Goal: Download file/media: Obtain a digital file from the website

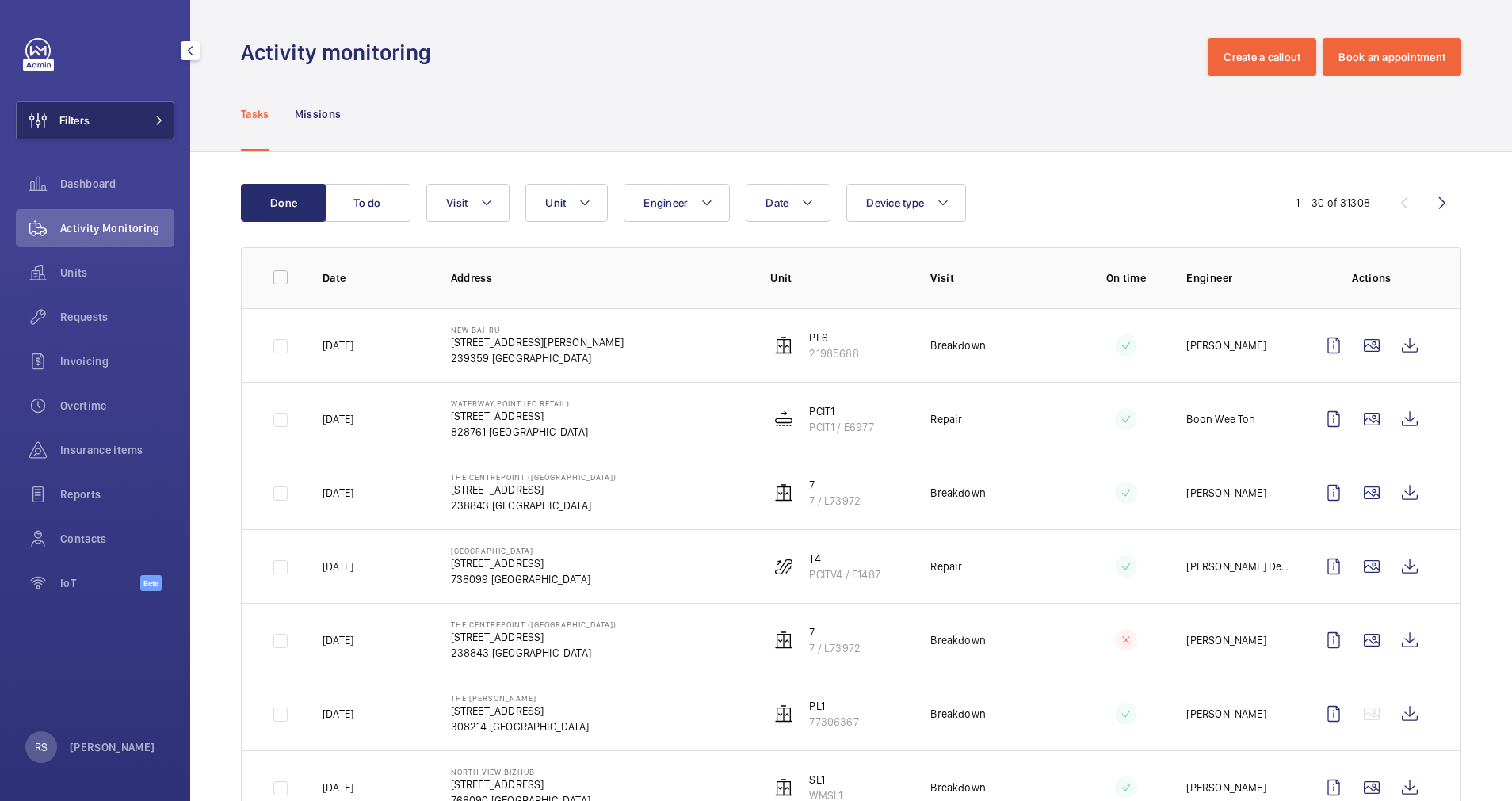
click at [164, 119] on mat-icon at bounding box center [160, 120] width 10 height 10
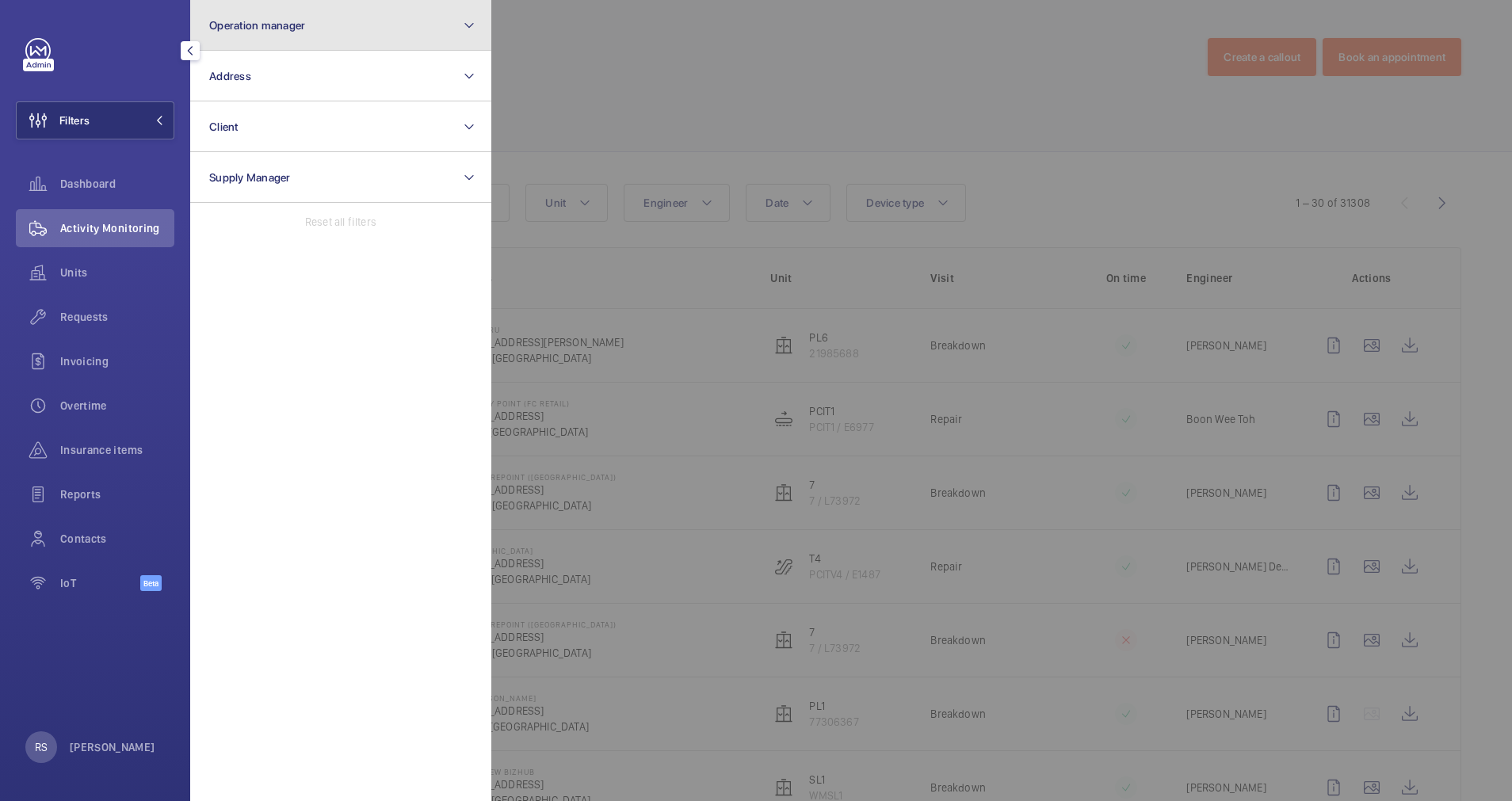
click at [409, 21] on button "Operation manager" at bounding box center [340, 25] width 301 height 51
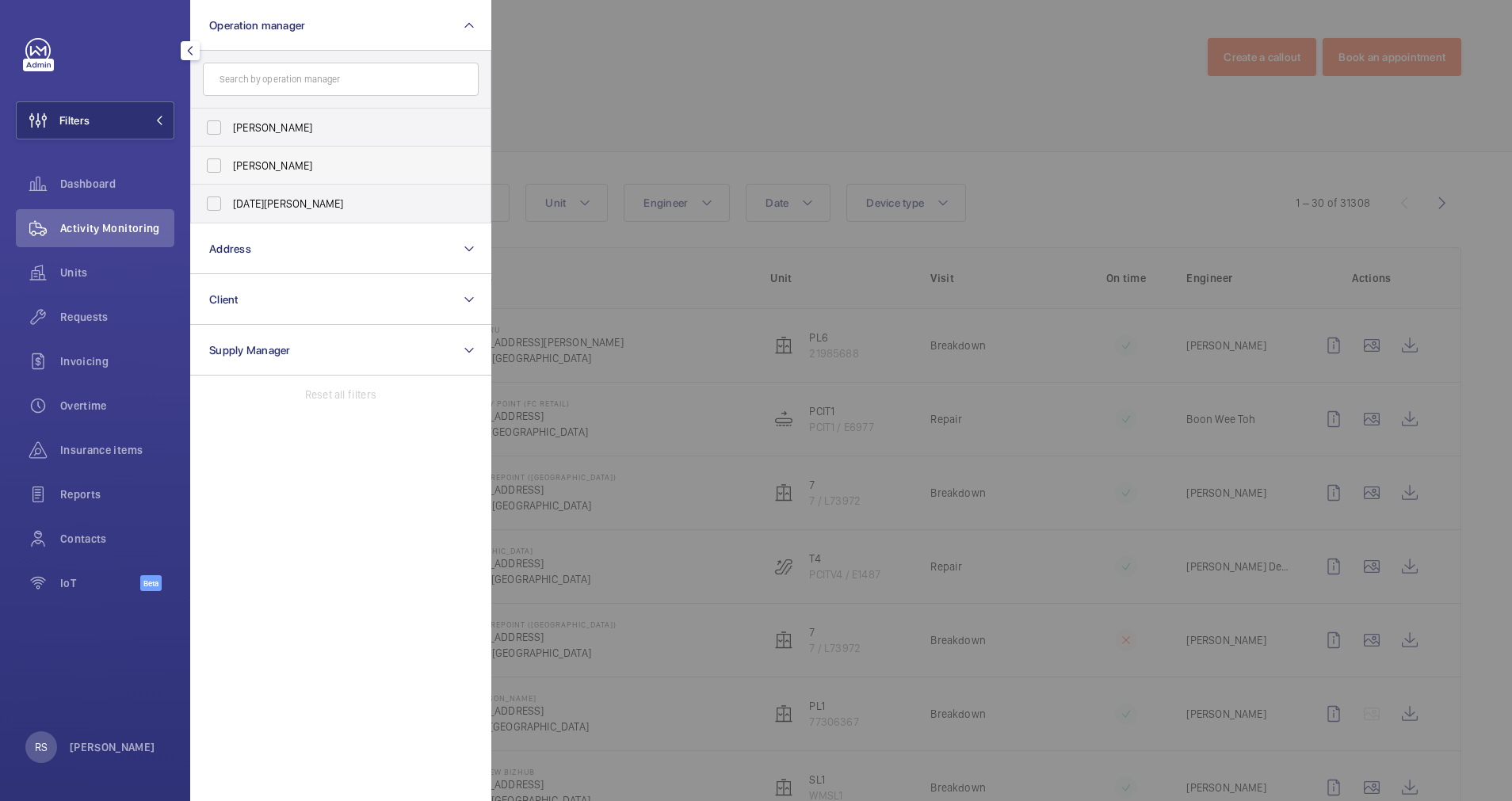
click at [306, 166] on span "[PERSON_NAME]" at bounding box center [342, 166] width 218 height 16
click at [230, 166] on input "[PERSON_NAME]" at bounding box center [214, 166] width 32 height 32
checkbox input "true"
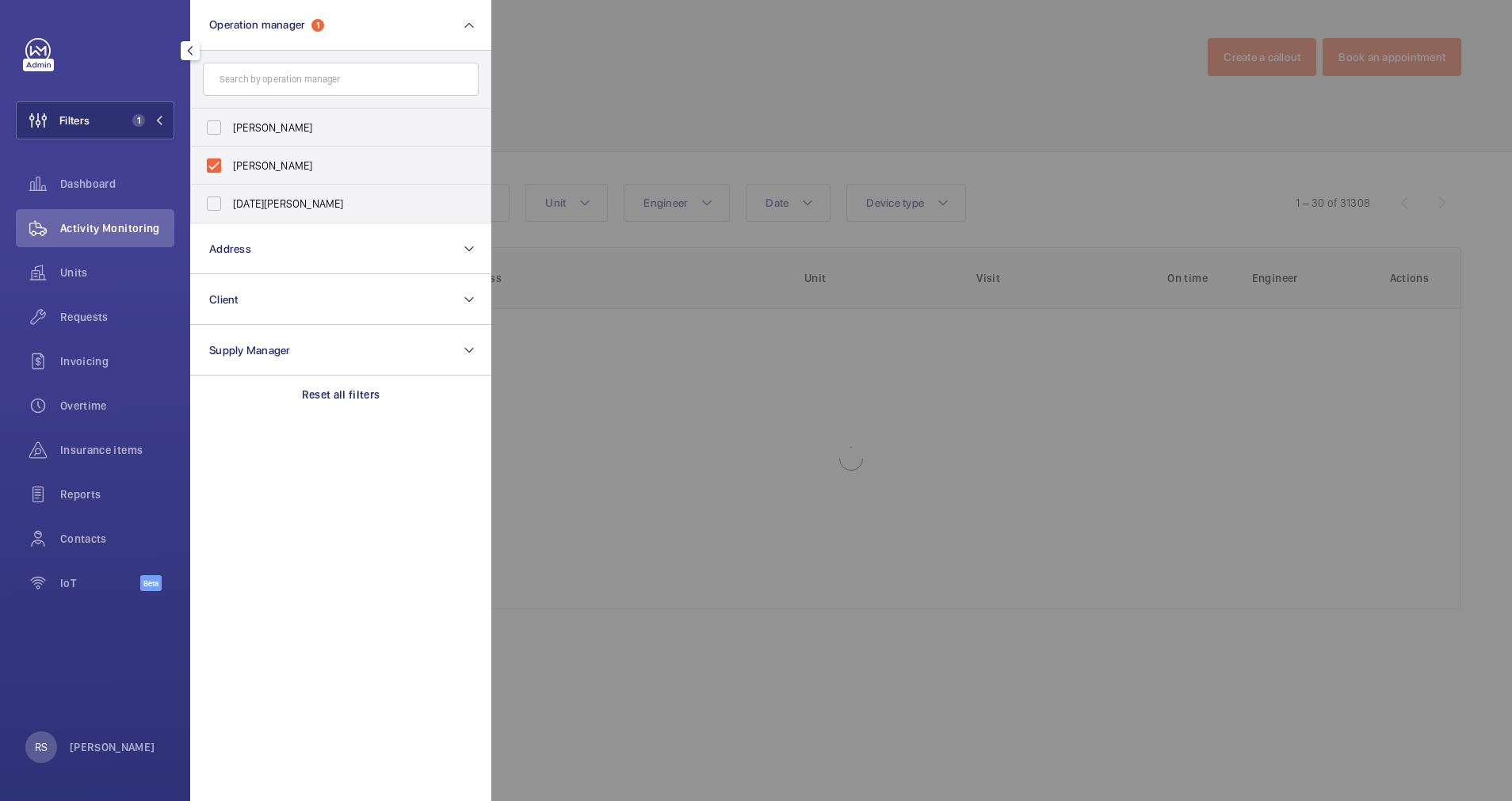
click at [634, 111] on div at bounding box center [1247, 400] width 1512 height 801
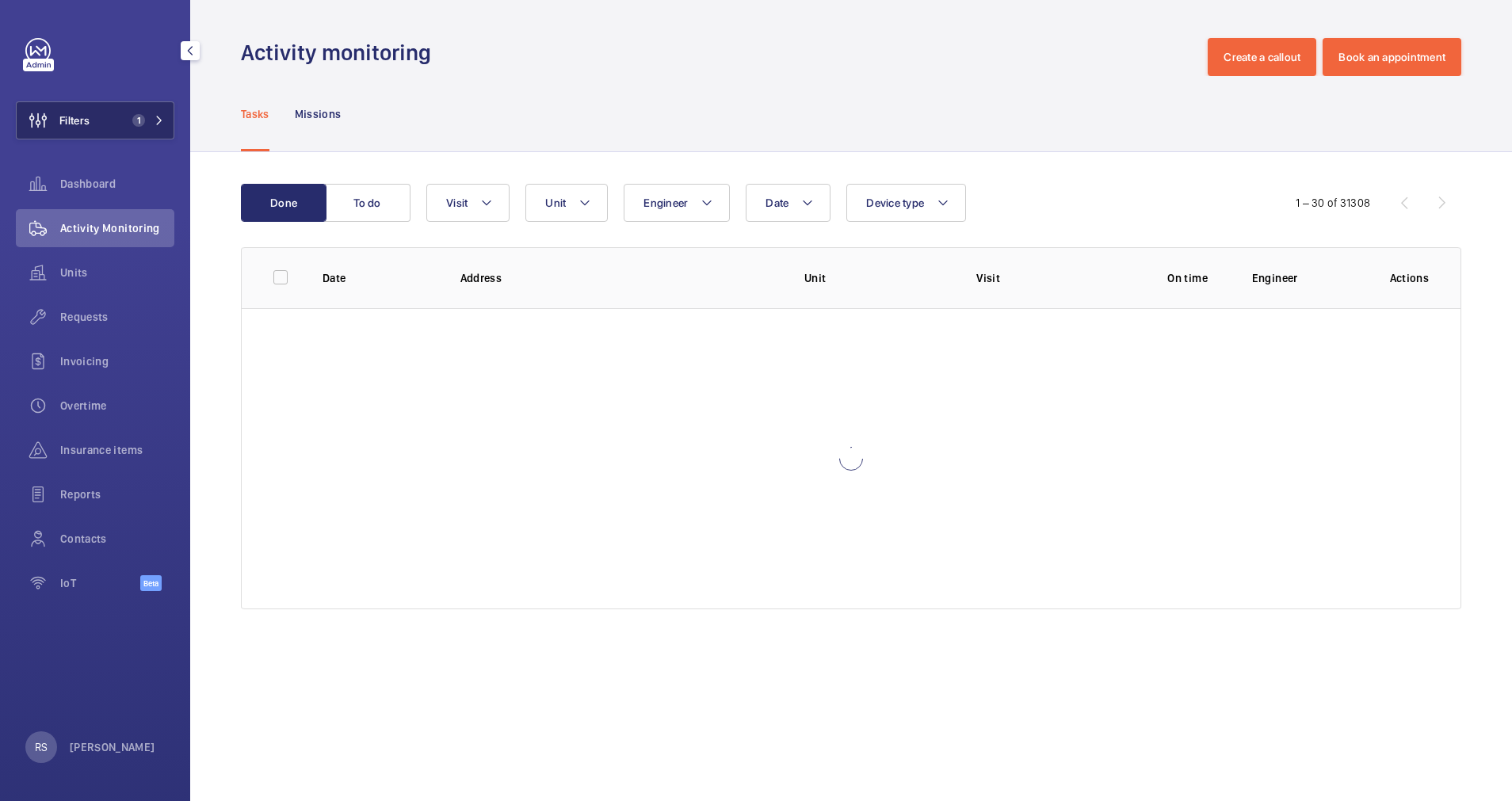
click at [164, 125] on span "1" at bounding box center [144, 120] width 38 height 13
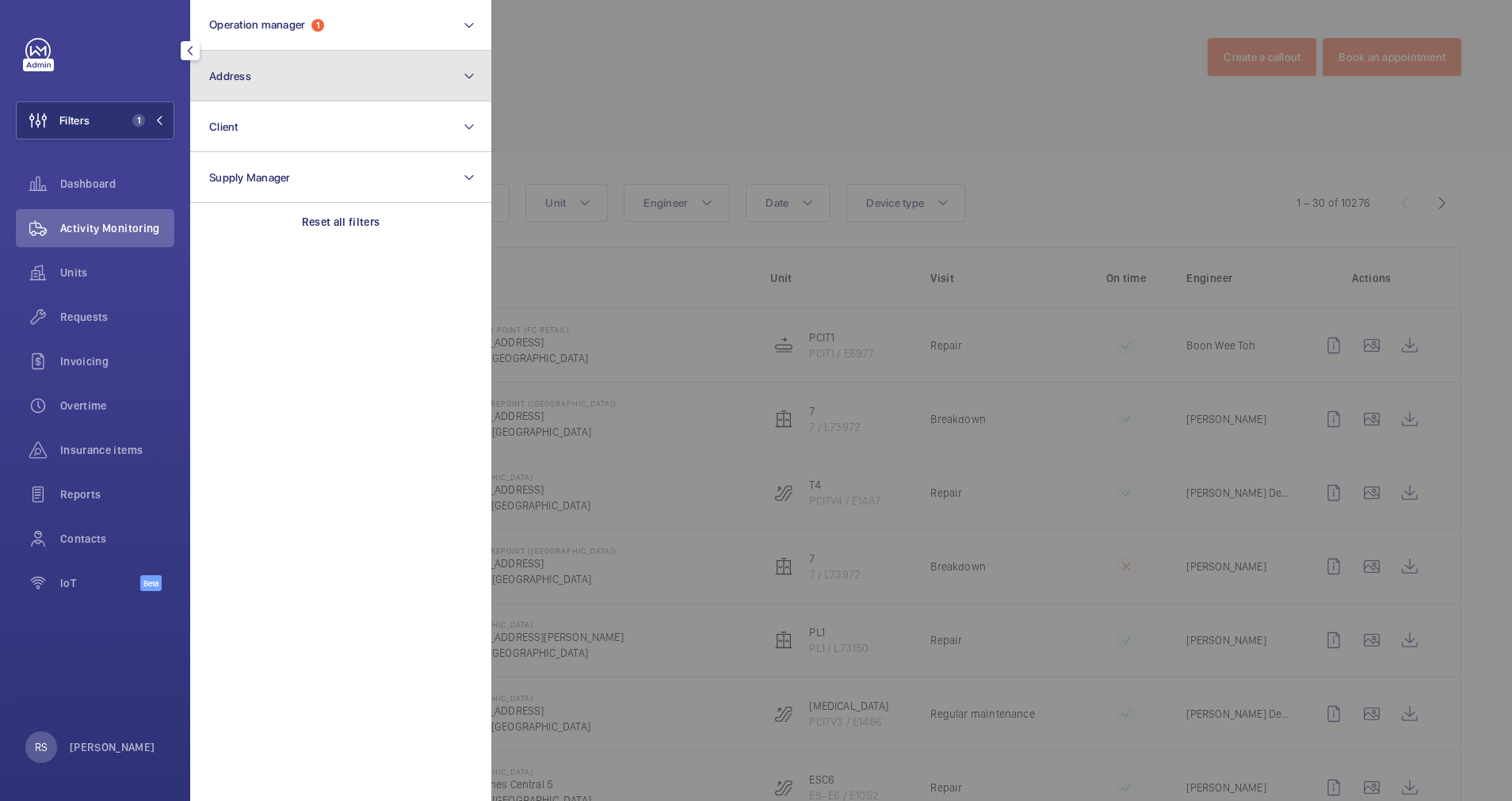
click at [334, 70] on button "Address" at bounding box center [340, 75] width 301 height 51
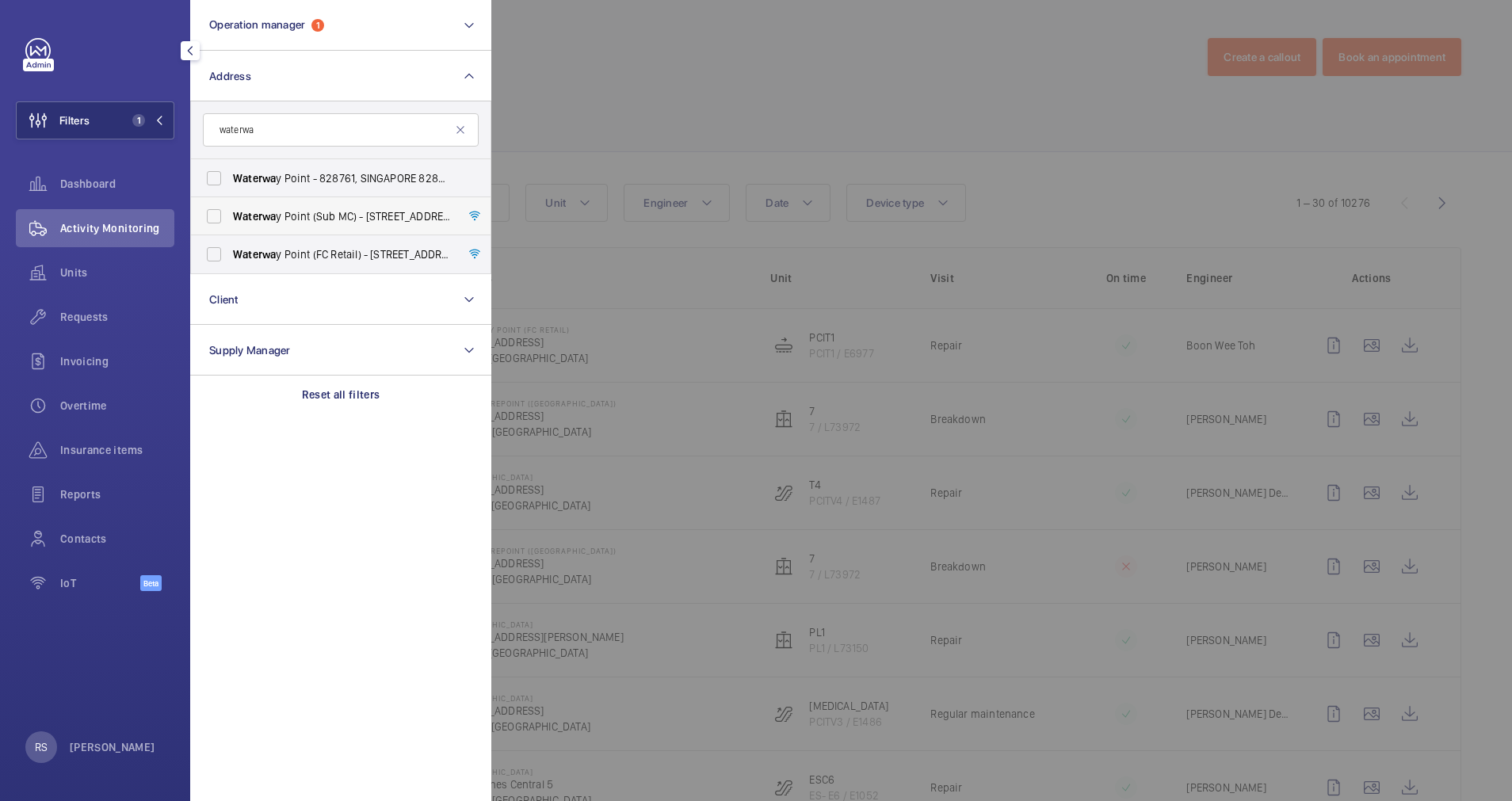
type input "waterwa"
click at [362, 216] on span "Waterwa y Point (Sub MC) - [STREET_ADDRESS]" at bounding box center [342, 216] width 218 height 16
click at [230, 216] on input "Waterwa y Point (Sub MC) - [STREET_ADDRESS]" at bounding box center [214, 216] width 32 height 32
checkbox input "true"
click at [358, 261] on span "Waterwa y Point (FC Retail) - [STREET_ADDRESS]" at bounding box center [342, 254] width 218 height 16
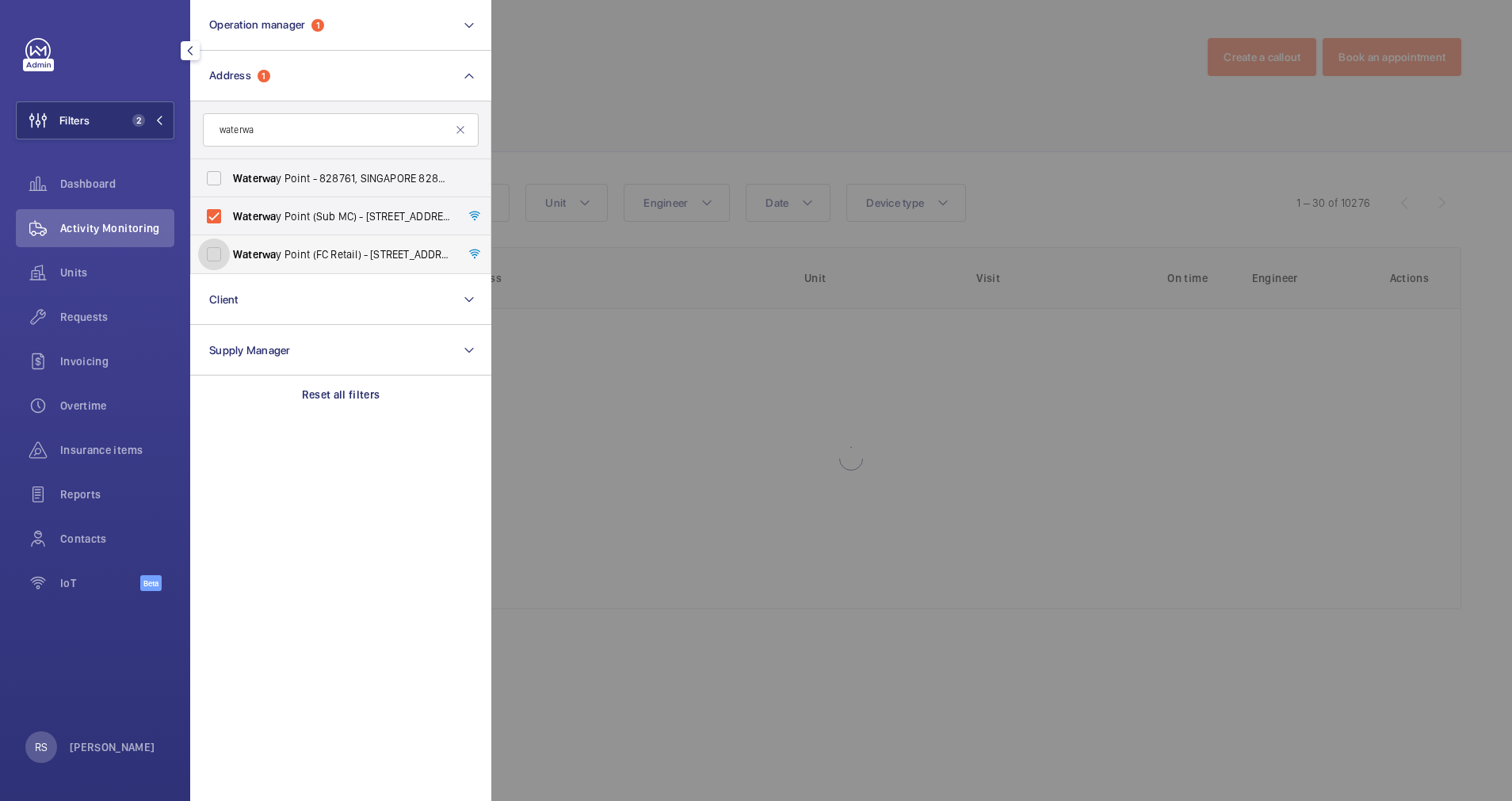
click at [230, 261] on input "Waterwa y Point (FC Retail) - [STREET_ADDRESS]" at bounding box center [214, 254] width 32 height 32
checkbox input "true"
click at [619, 79] on div at bounding box center [1247, 400] width 1512 height 801
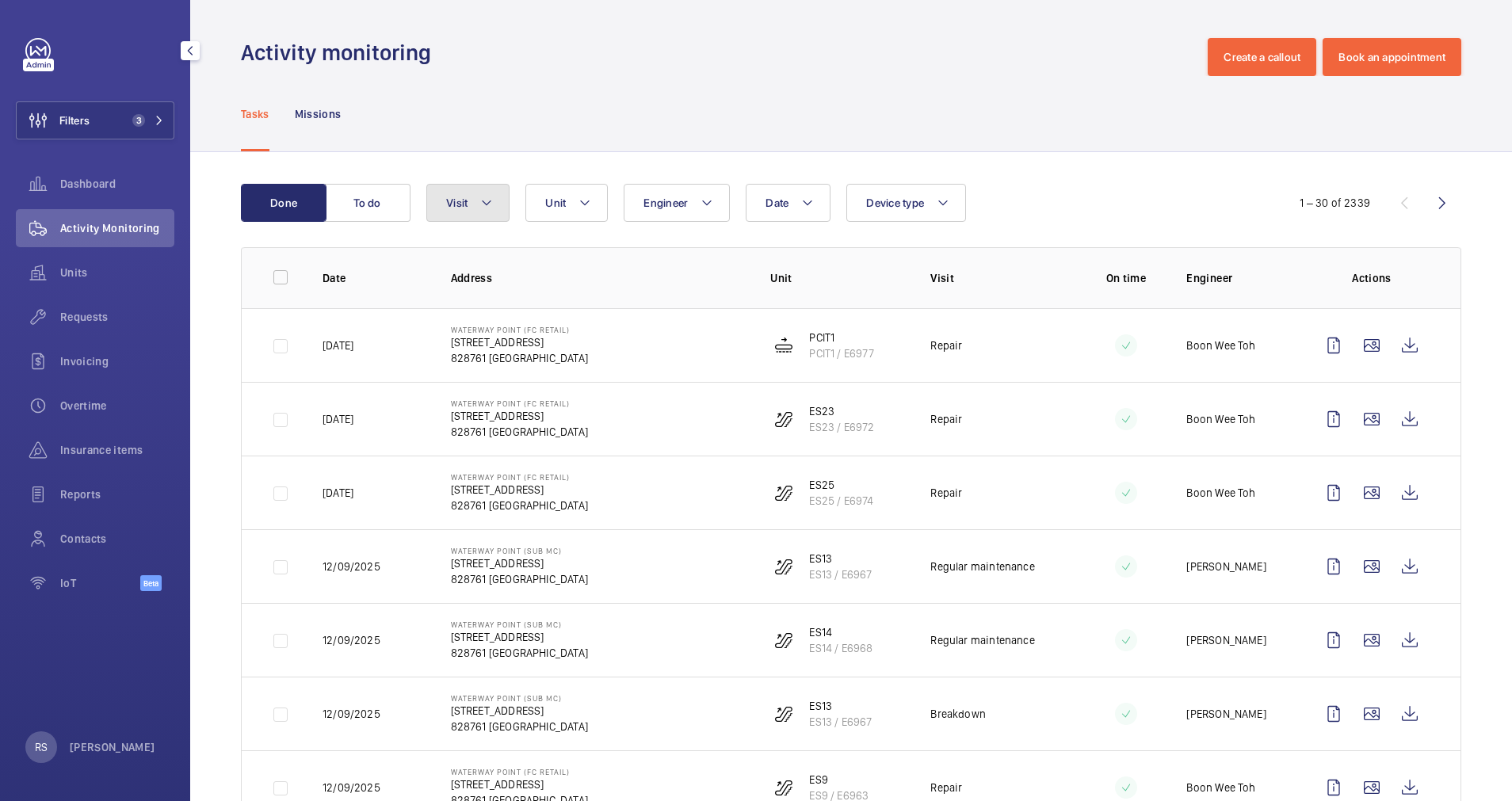
click at [496, 208] on button "Visit" at bounding box center [468, 202] width 83 height 38
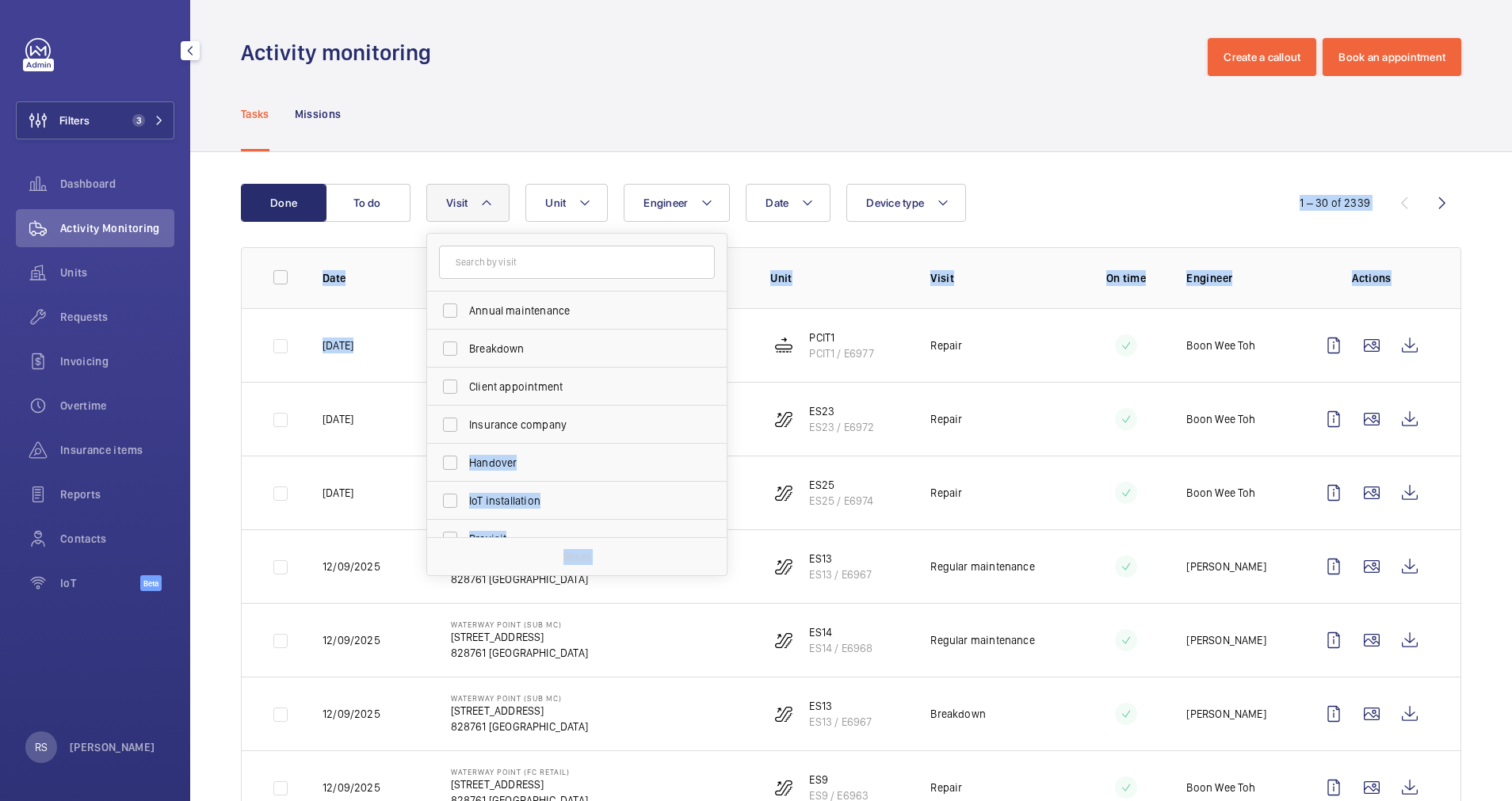
drag, startPoint x: 728, startPoint y: 361, endPoint x: 724, endPoint y: 429, distance: 68.1
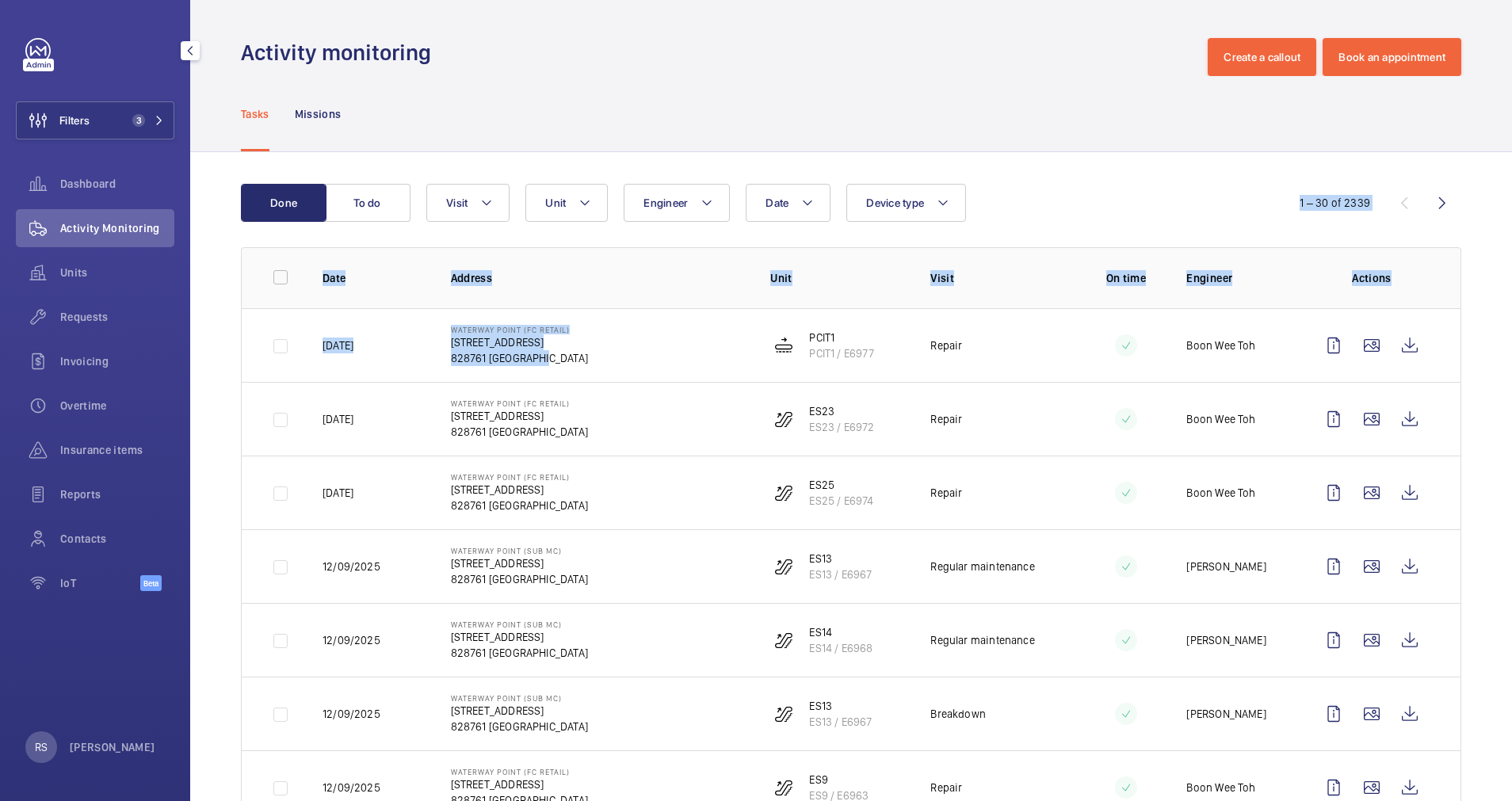
drag, startPoint x: 724, startPoint y: 429, endPoint x: 630, endPoint y: 263, distance: 190.8
click at [630, 263] on th "Address" at bounding box center [586, 277] width 320 height 61
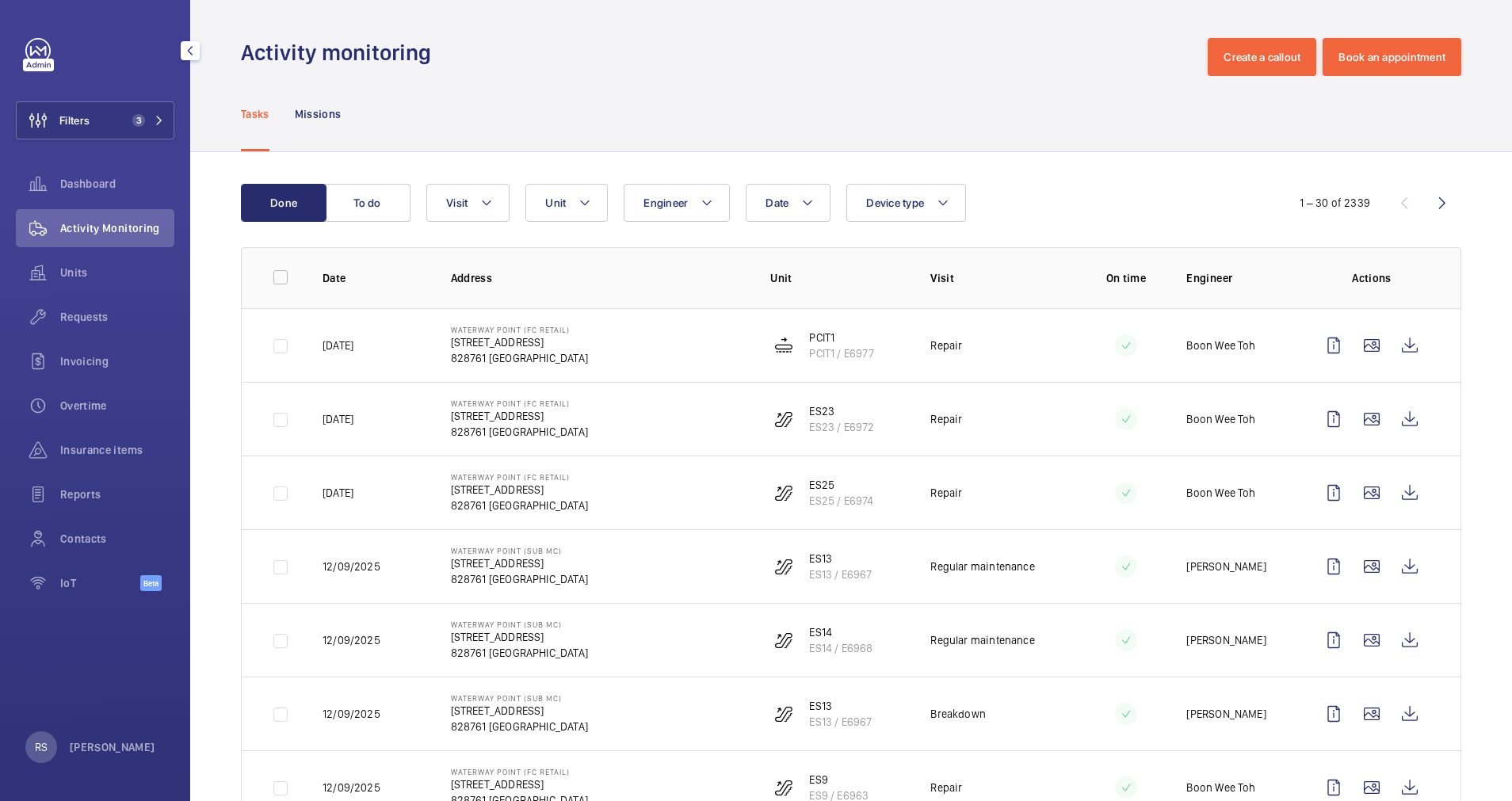
click at [688, 110] on div "Tasks Missions" at bounding box center [851, 114] width 1221 height 75
click at [480, 196] on button "Visit" at bounding box center [468, 202] width 83 height 38
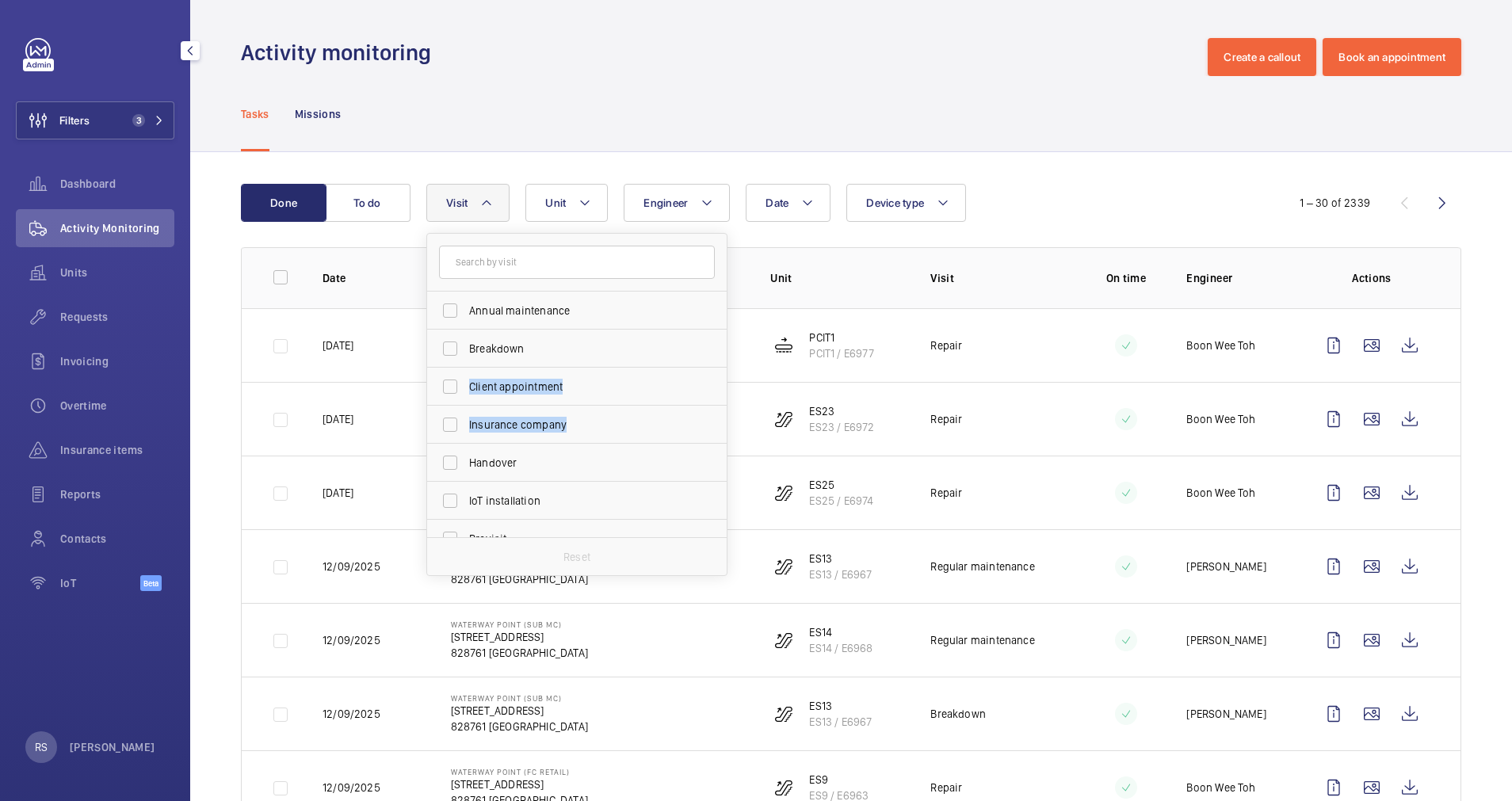
drag, startPoint x: 727, startPoint y: 348, endPoint x: 725, endPoint y: 431, distance: 83.0
click at [725, 431] on div "Annual maintenance Breakdown Client appointment Insurance company Handover IoT …" at bounding box center [577, 404] width 301 height 343
click at [572, 505] on span "Repair" at bounding box center [578, 508] width 218 height 16
click at [466, 505] on input "Repair" at bounding box center [450, 508] width 32 height 32
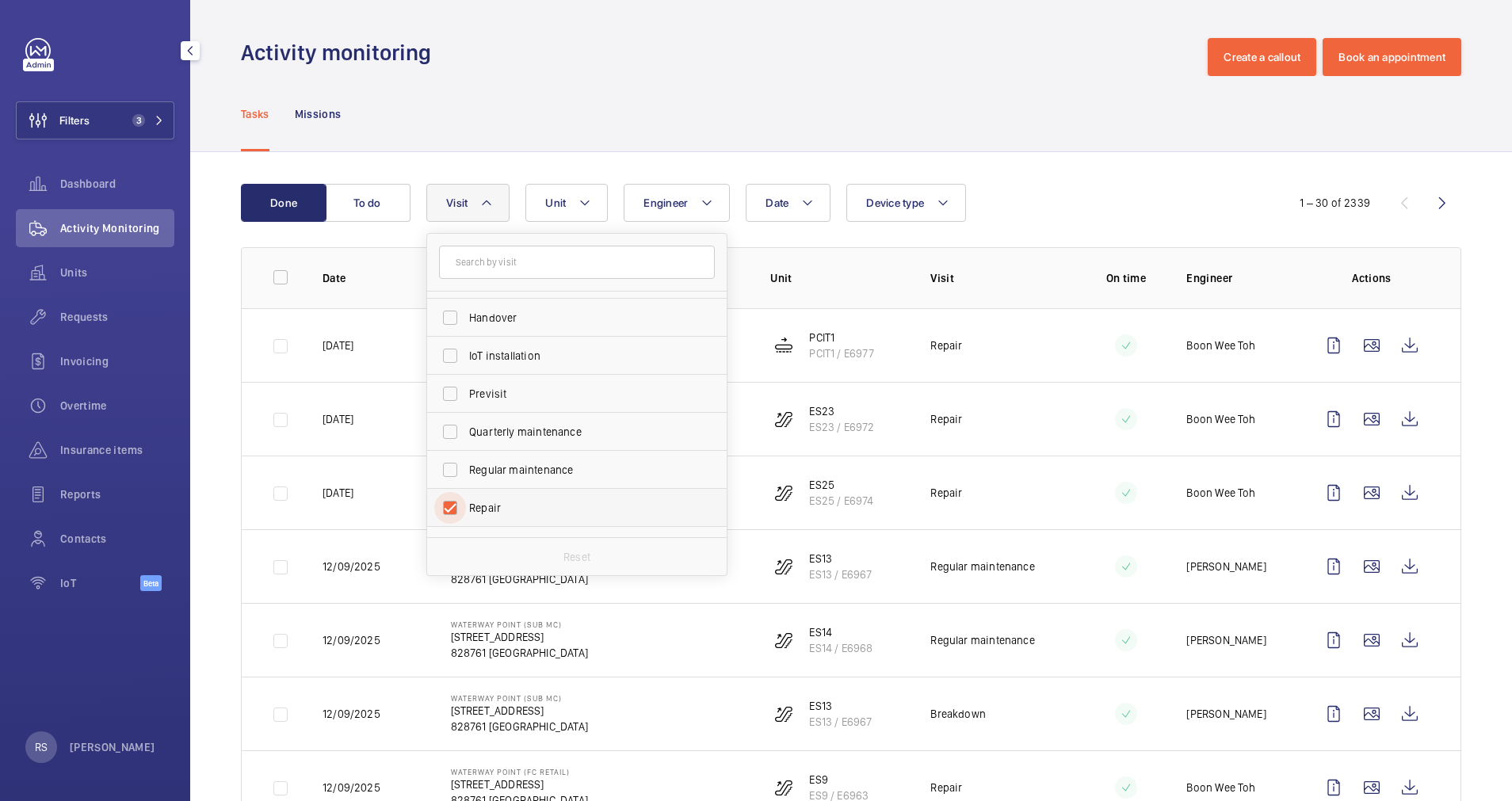
checkbox input "true"
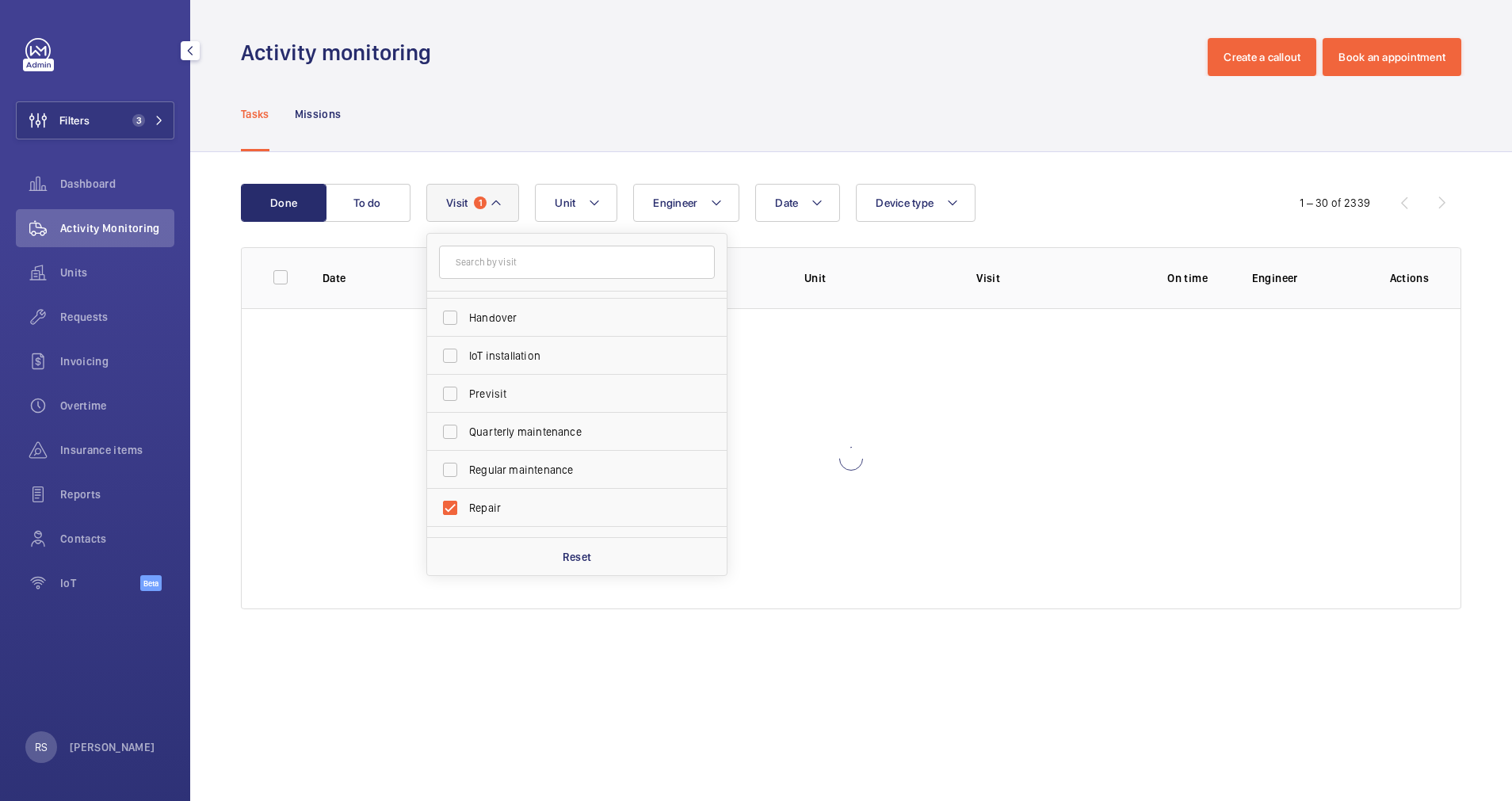
click at [837, 63] on div "Activity monitoring Create a callout Book an appointment" at bounding box center [851, 56] width 1221 height 38
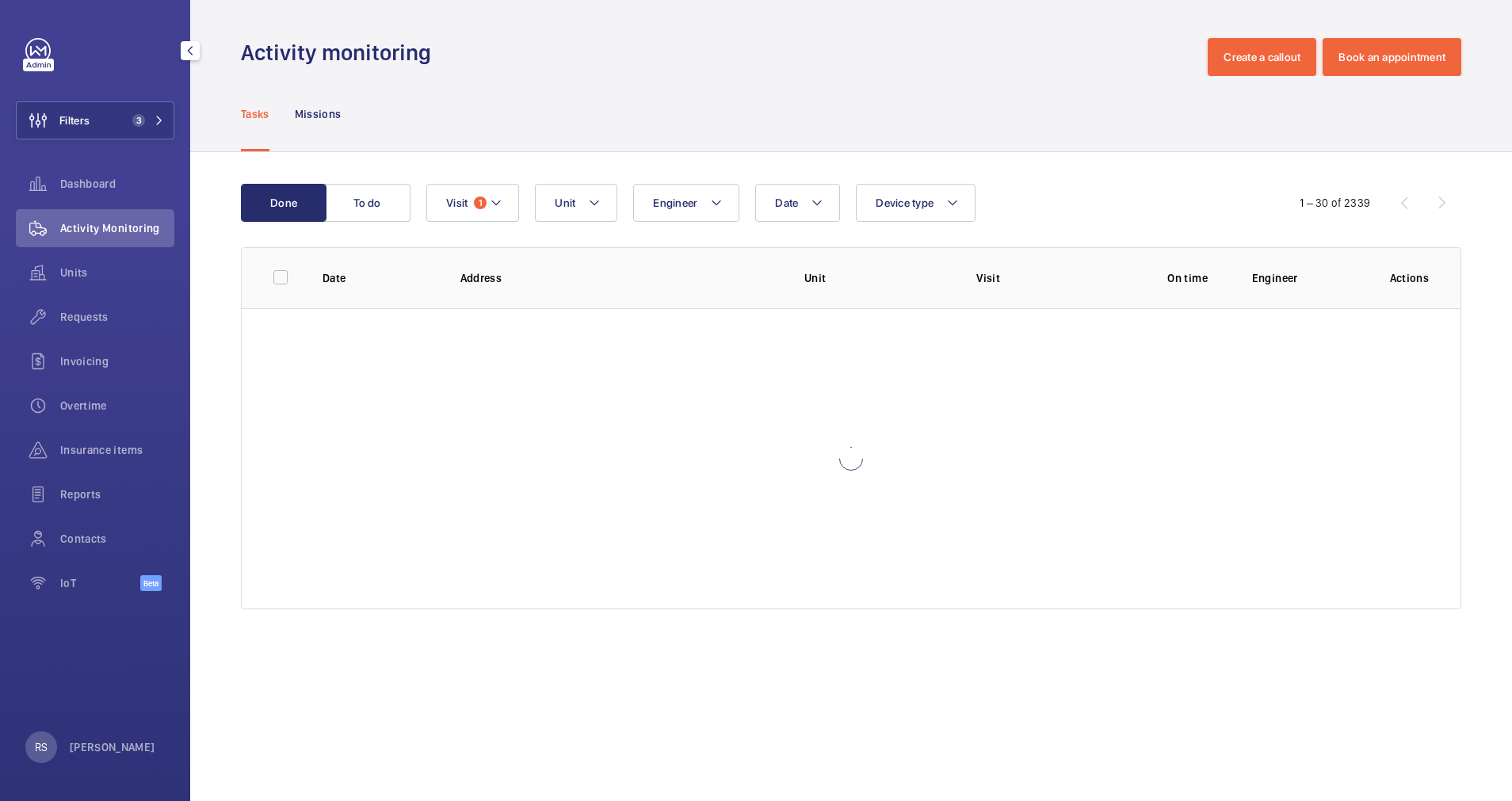
click at [837, 63] on div "Activity monitoring Create a callout Book an appointment" at bounding box center [851, 56] width 1221 height 38
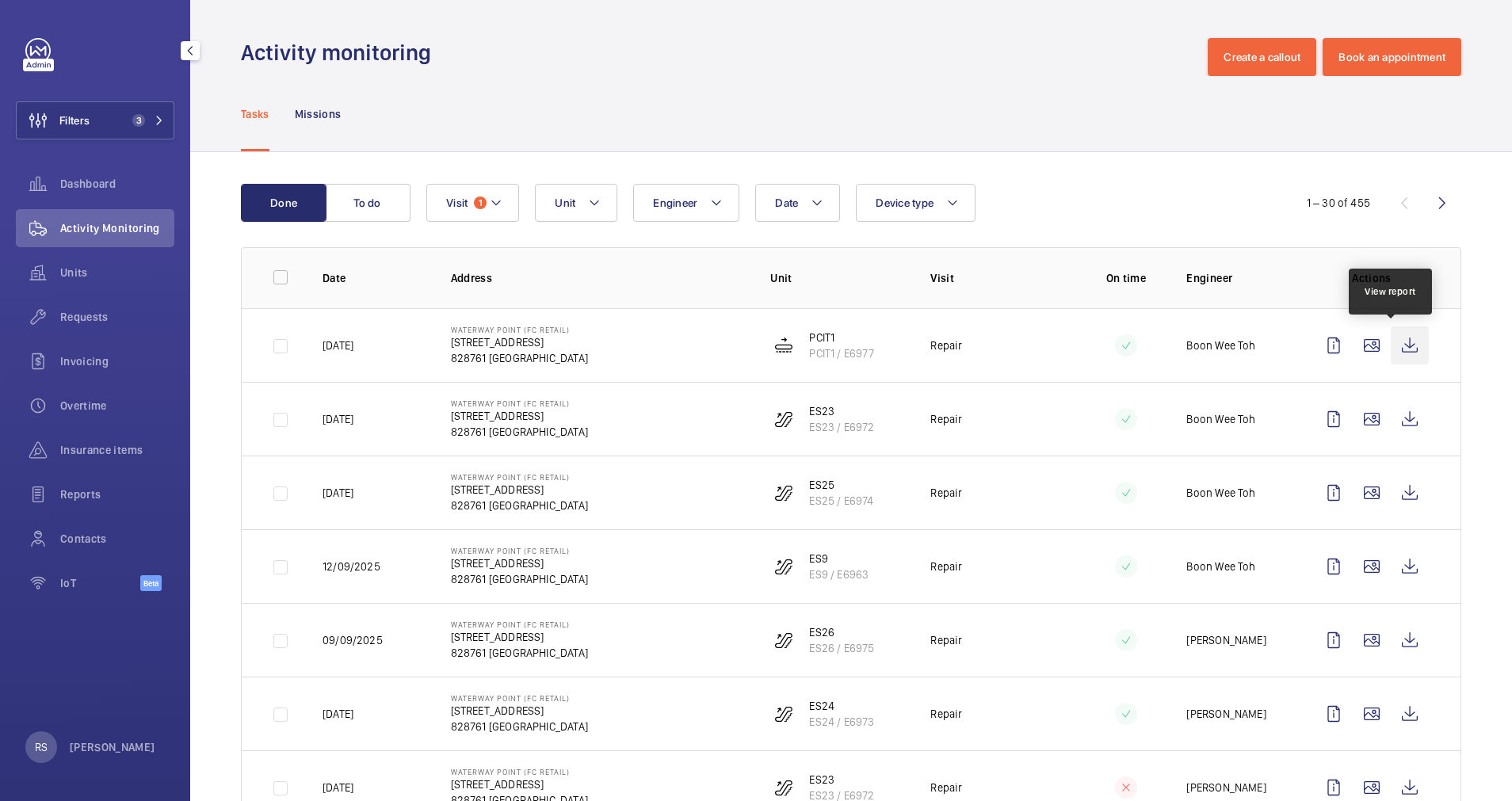
click at [1391, 356] on wm-front-icon-button at bounding box center [1409, 345] width 38 height 38
click at [1392, 419] on wm-front-icon-button at bounding box center [1409, 419] width 38 height 38
click at [1399, 498] on wm-front-icon-button at bounding box center [1409, 492] width 38 height 38
click at [1391, 568] on wm-front-icon-button at bounding box center [1409, 566] width 38 height 38
click at [1393, 635] on wm-front-icon-button at bounding box center [1409, 640] width 38 height 38
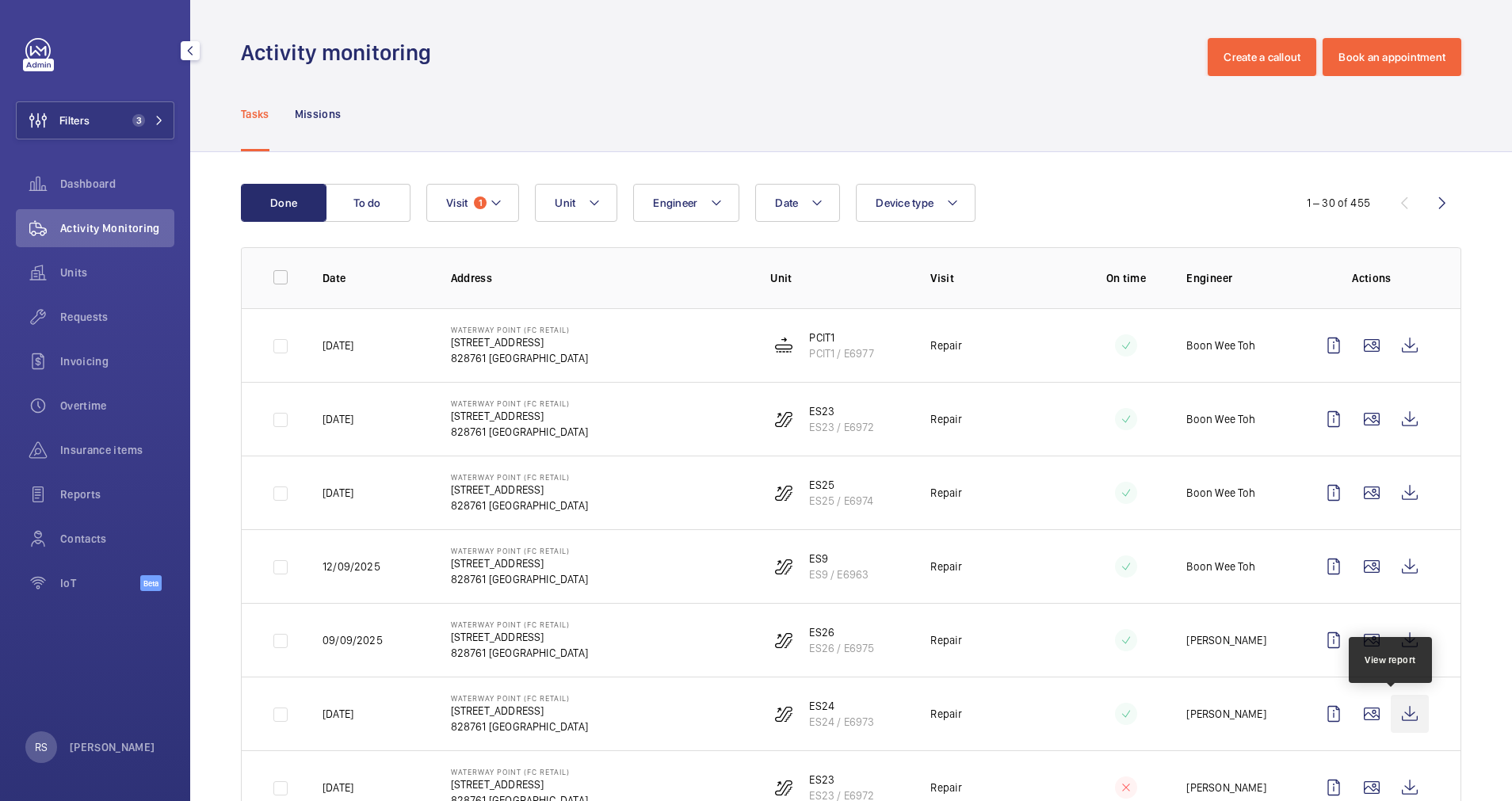
click at [1391, 713] on wm-front-icon-button at bounding box center [1409, 713] width 38 height 38
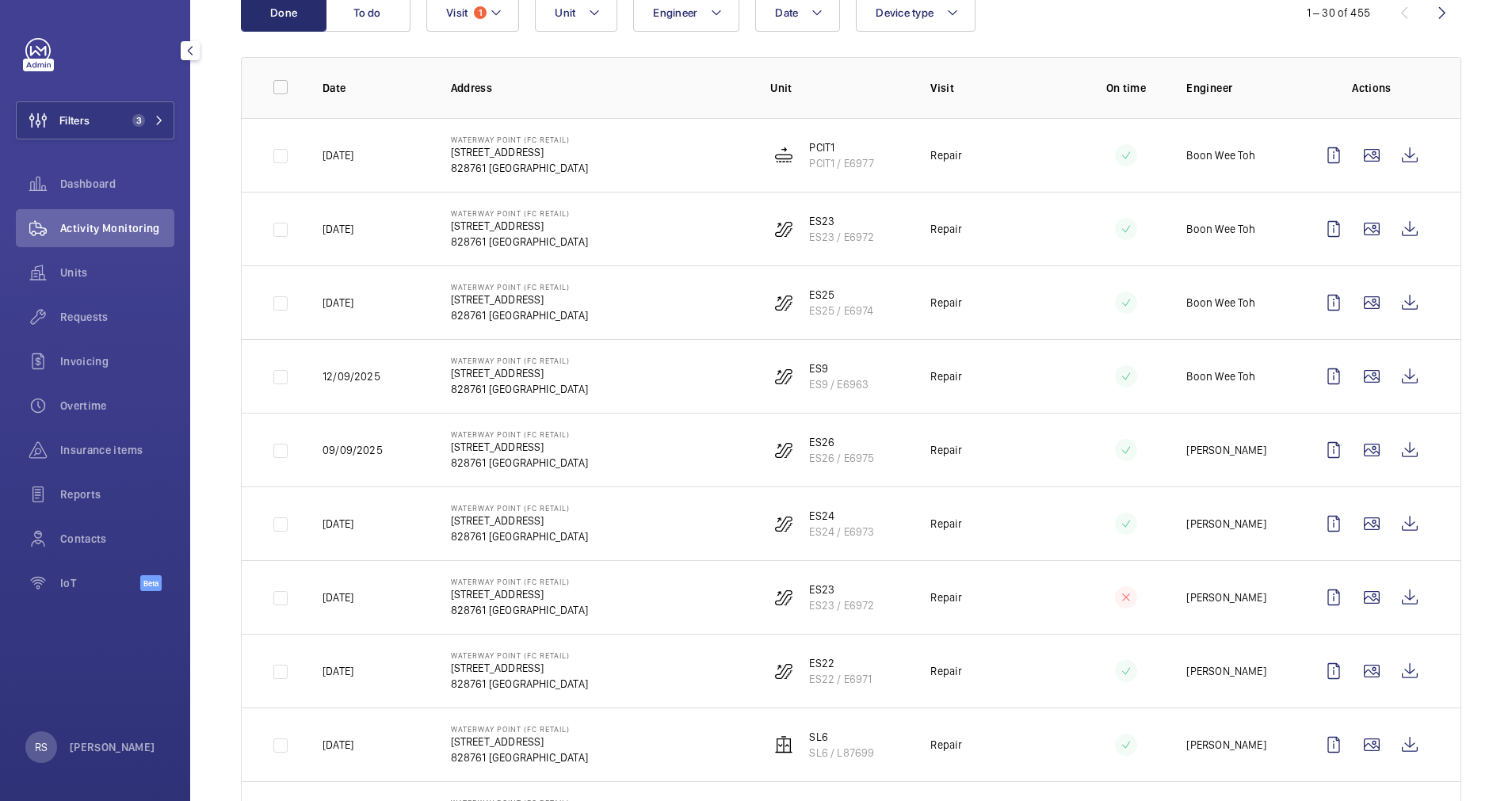
scroll to position [237, 0]
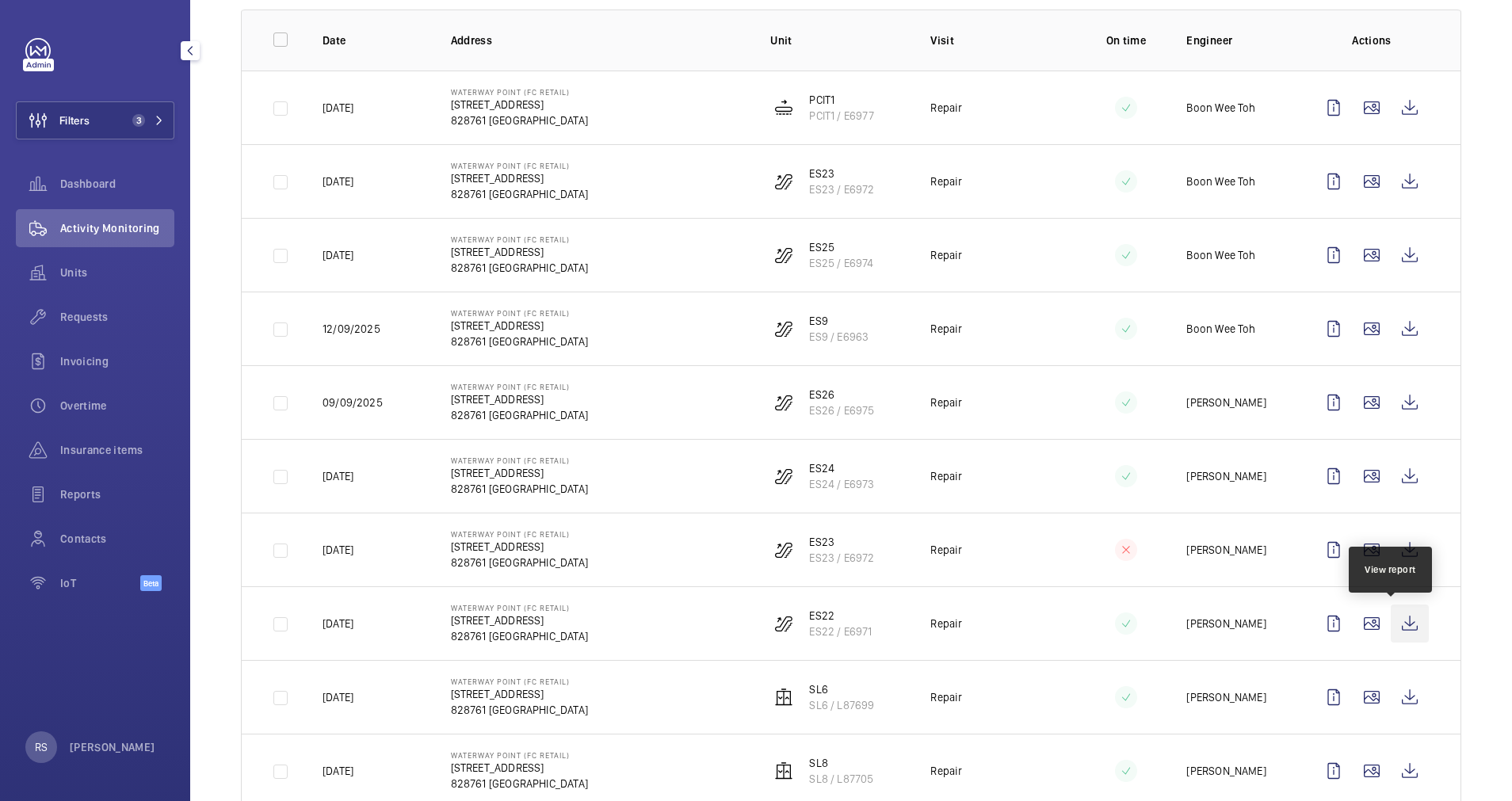
click at [1393, 627] on wm-front-icon-button at bounding box center [1409, 623] width 38 height 38
click at [1400, 540] on wm-front-icon-button at bounding box center [1409, 549] width 38 height 38
